Goal: Navigation & Orientation: Find specific page/section

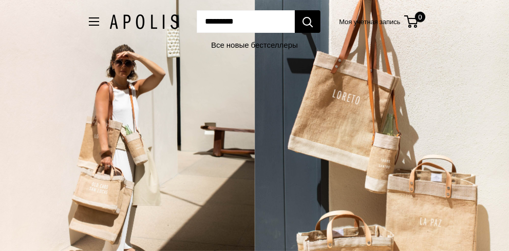
click at [80, 27] on div "Рыночные сумки Групповые подарки Скоро Нужна помощь? Напишите нам: 20919 hello@…" at bounding box center [254, 21] width 372 height 23
click at [89, 24] on span "Открыть меню" at bounding box center [94, 21] width 10 height 8
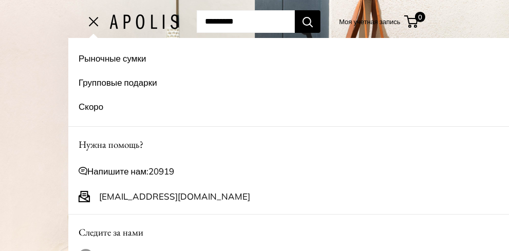
click at [33, 91] on div "2 / 5" at bounding box center [127, 125] width 255 height 251
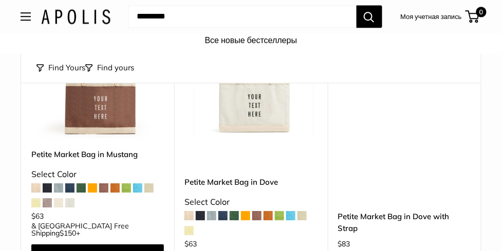
scroll to position [4964, 0]
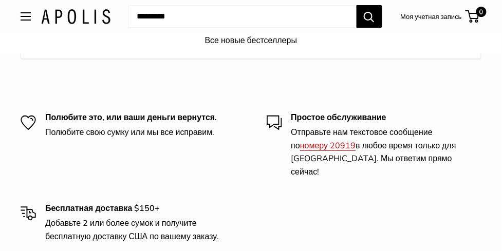
scroll to position [5384, 0]
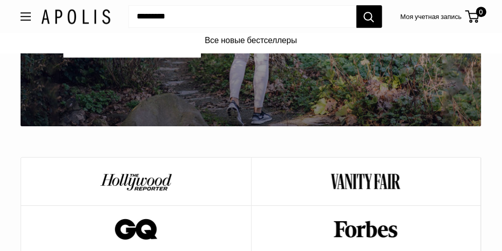
scroll to position [2117, 0]
